Goal: Obtain resource: Obtain resource

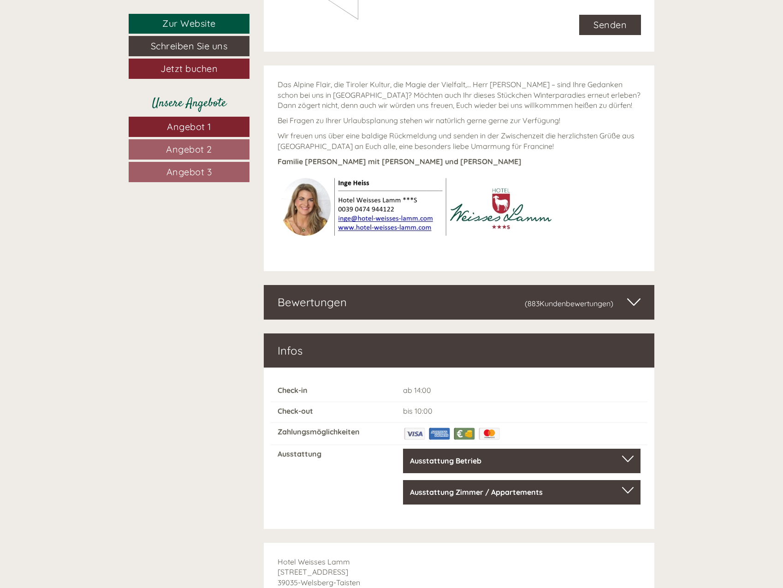
scroll to position [4415, 0]
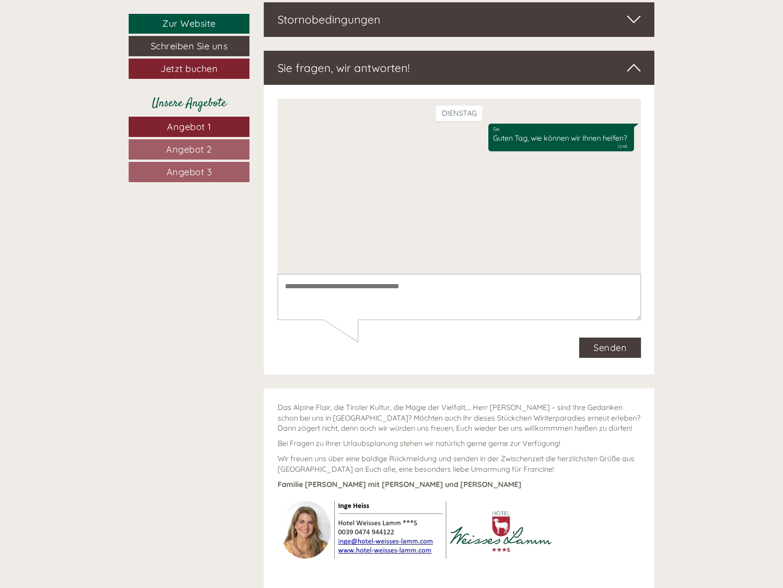
scroll to position [4196, 0]
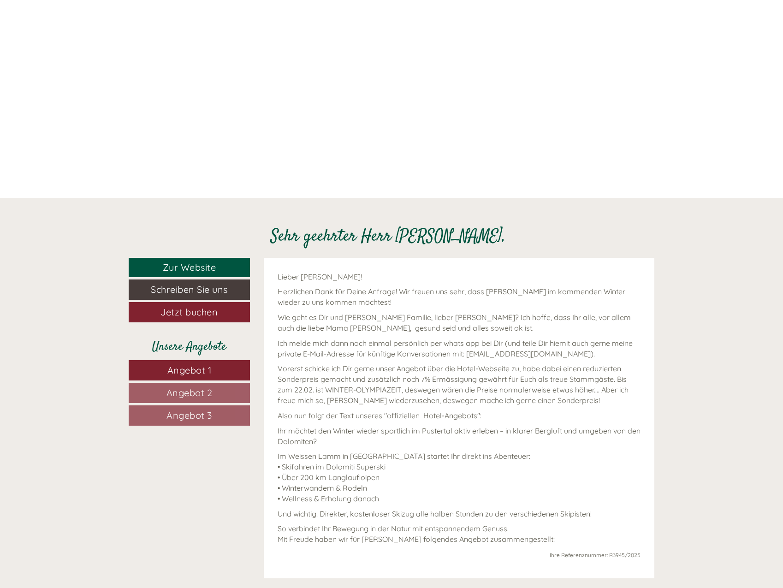
scroll to position [184, 0]
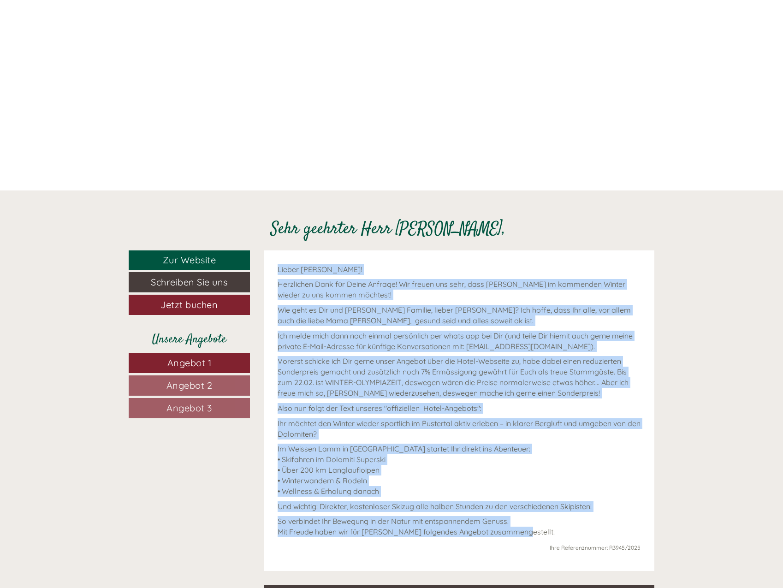
drag, startPoint x: 279, startPoint y: 269, endPoint x: 585, endPoint y: 535, distance: 406.3
click at [585, 535] on div "Lieber Johan! Herzlichen Dank für Deine Anfrage! Wir freuen uns sehr, dass Du i…" at bounding box center [459, 410] width 391 height 320
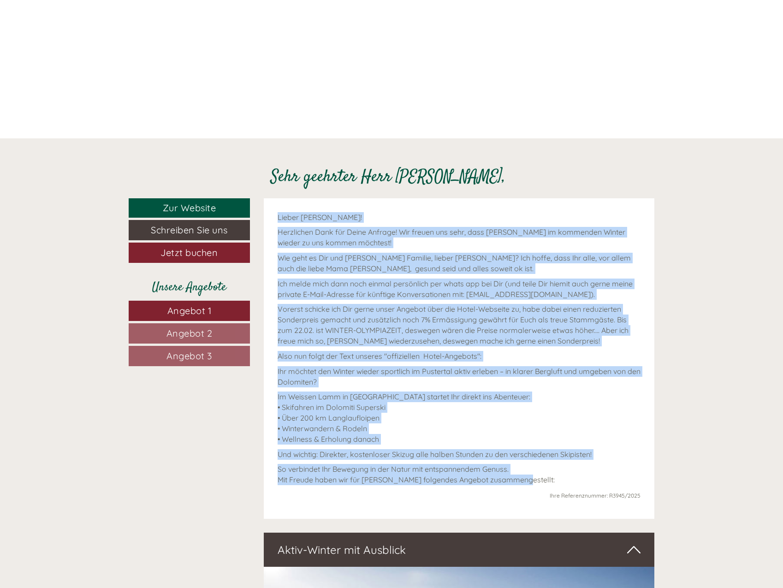
scroll to position [323, 0]
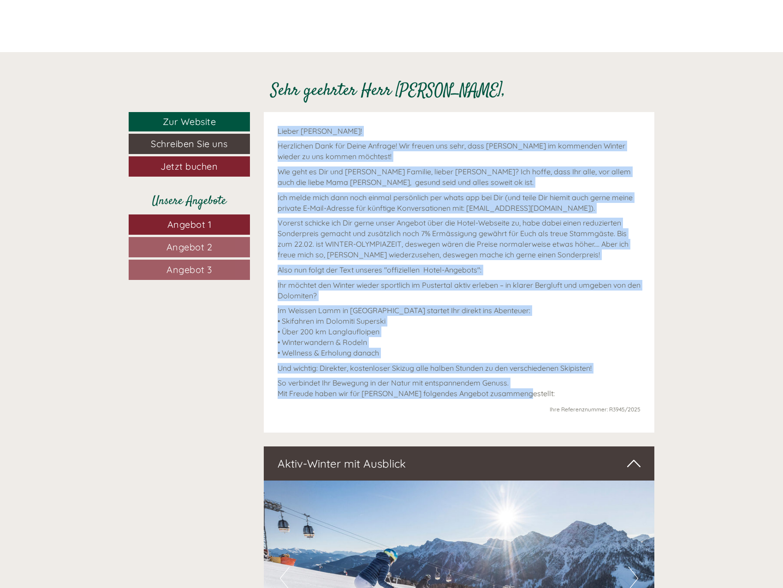
copy div "Lieber Johan! Herzlichen Dank für Deine Anfrage! Wir freuen uns sehr, dass Du i…"
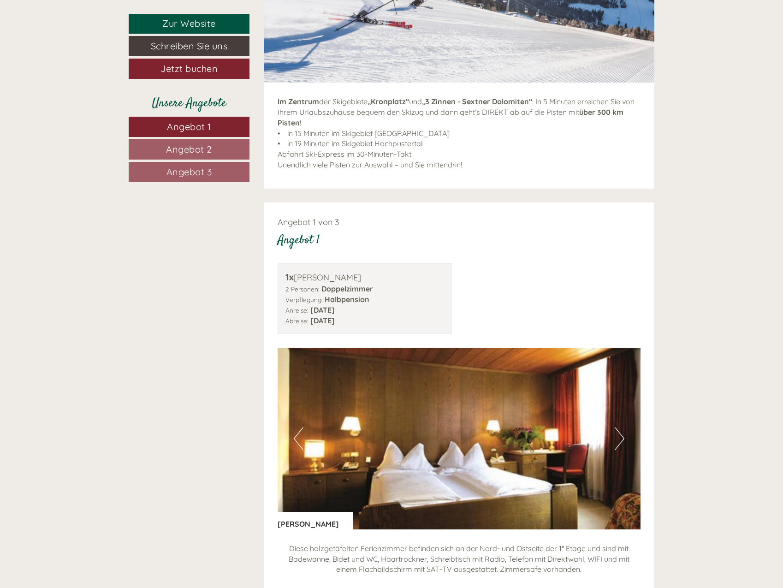
scroll to position [1291, 0]
